Goal: Contribute content: Add original content to the website for others to see

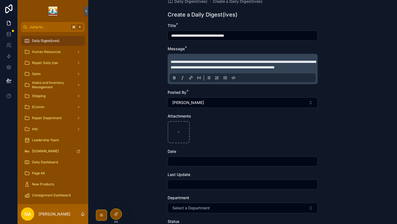
scroll to position [10, 0]
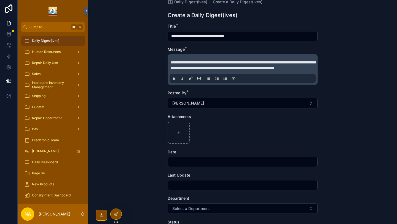
click at [223, 68] on span "**********" at bounding box center [243, 64] width 145 height 9
click at [310, 68] on span "**********" at bounding box center [243, 64] width 145 height 9
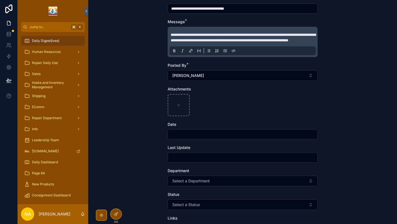
scroll to position [38, 0]
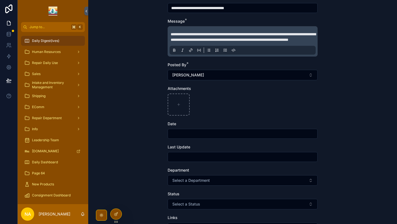
click at [246, 138] on input "scrollable content" at bounding box center [243, 134] width 150 height 8
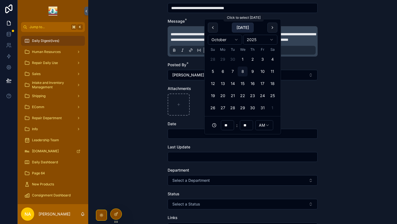
click at [248, 28] on button "[DATE]" at bounding box center [243, 28] width 22 height 10
type input "**********"
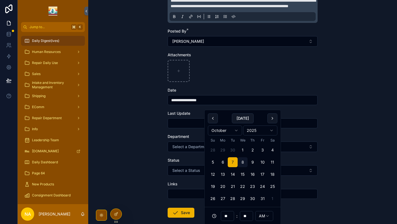
scroll to position [72, 0]
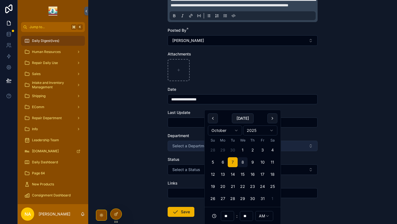
click at [194, 149] on span "Select a Department" at bounding box center [191, 146] width 38 height 6
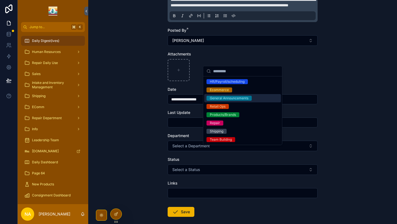
click at [235, 99] on div "General Announcements" at bounding box center [229, 98] width 39 height 5
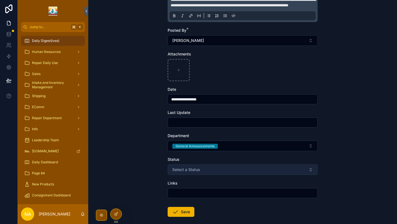
click at [215, 175] on button "Select a Status" at bounding box center [243, 169] width 150 height 10
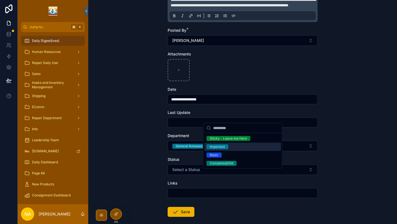
click at [222, 147] on div "Important" at bounding box center [217, 146] width 15 height 5
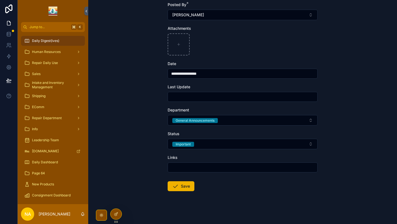
scroll to position [106, 0]
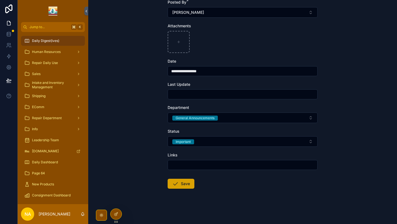
click at [184, 185] on button "Save" at bounding box center [181, 184] width 27 height 10
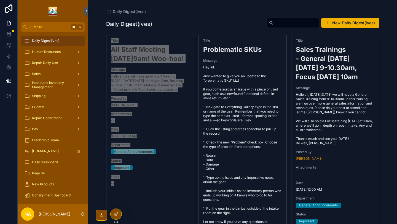
drag, startPoint x: 122, startPoint y: 81, endPoint x: 44, endPoint y: 1, distance: 111.8
click at [0, 0] on div "Jump to... K Daily Digest(ives) Human Resources Repair Daily Use Sales Intake a…" at bounding box center [198, 112] width 397 height 224
